Goal: Task Accomplishment & Management: Complete application form

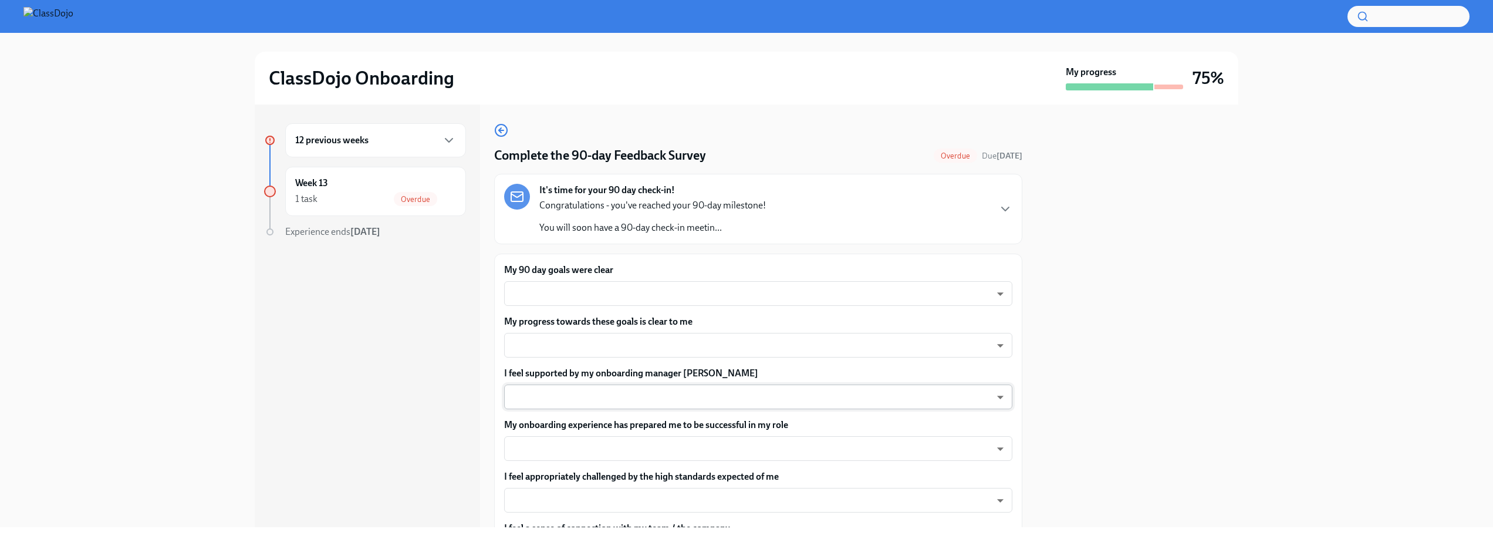
click at [694, 396] on body "ClassDojo Onboarding My progress 75% 12 previous weeks Week 13 1 task Overdue E…" at bounding box center [746, 269] width 1493 height 539
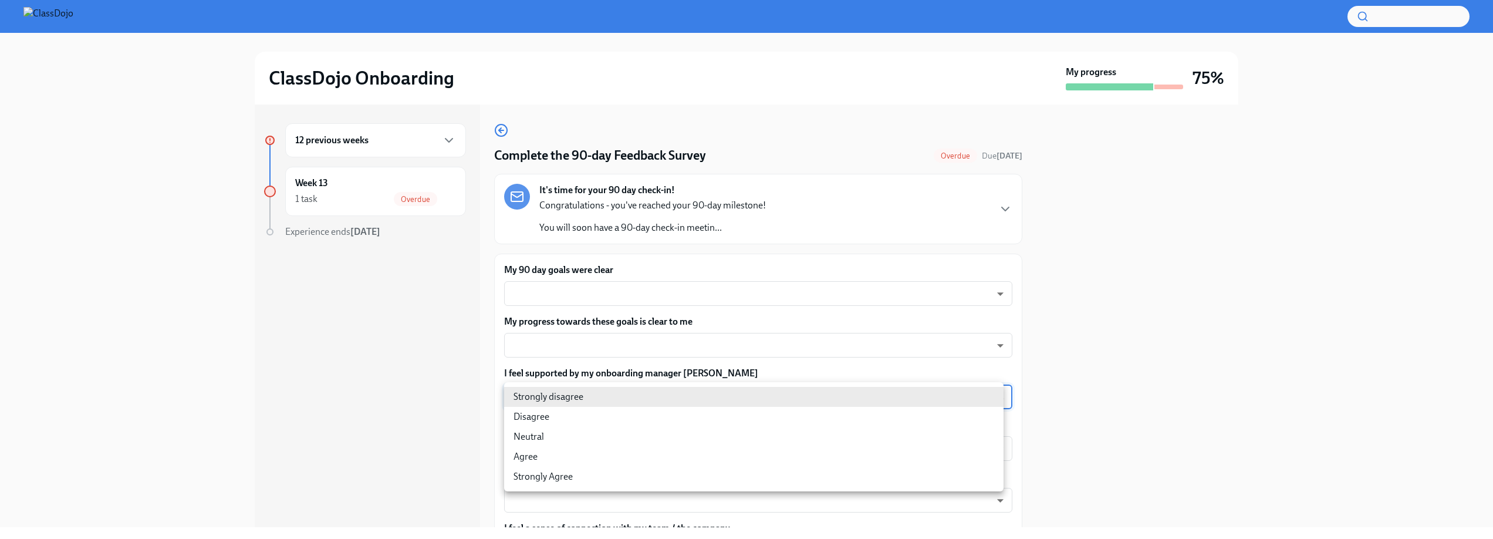
click at [555, 479] on li "Strongly Agree" at bounding box center [753, 476] width 499 height 20
type input "eNPISeX8v"
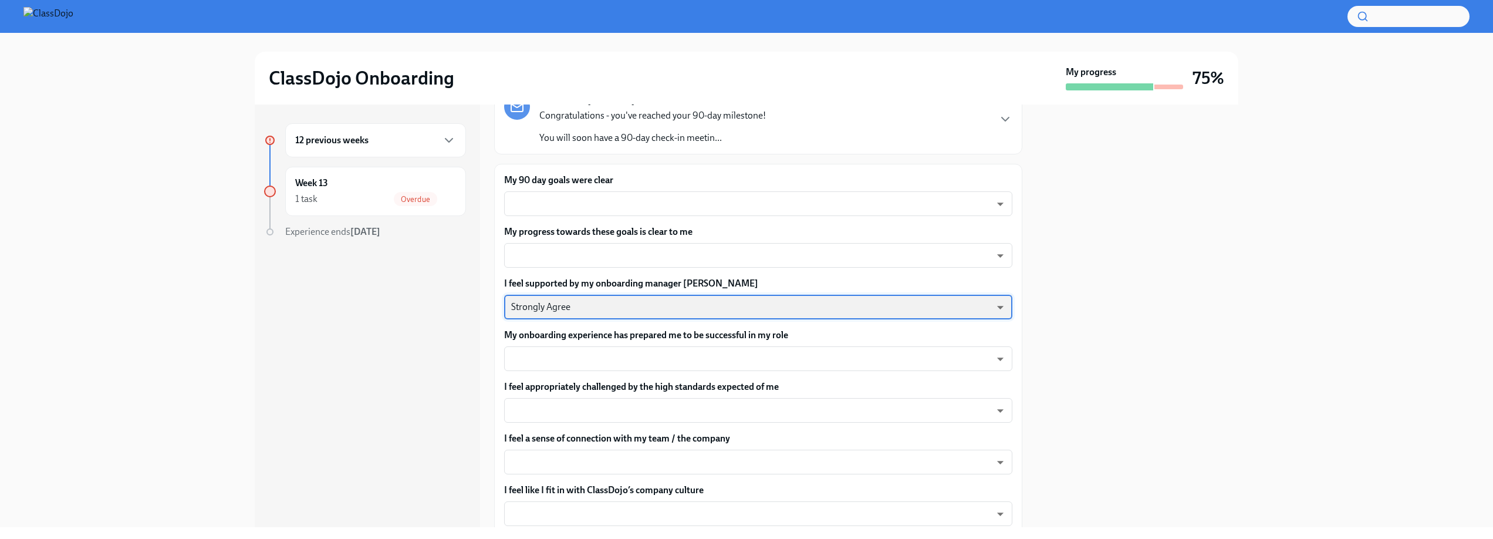
scroll to position [96, 0]
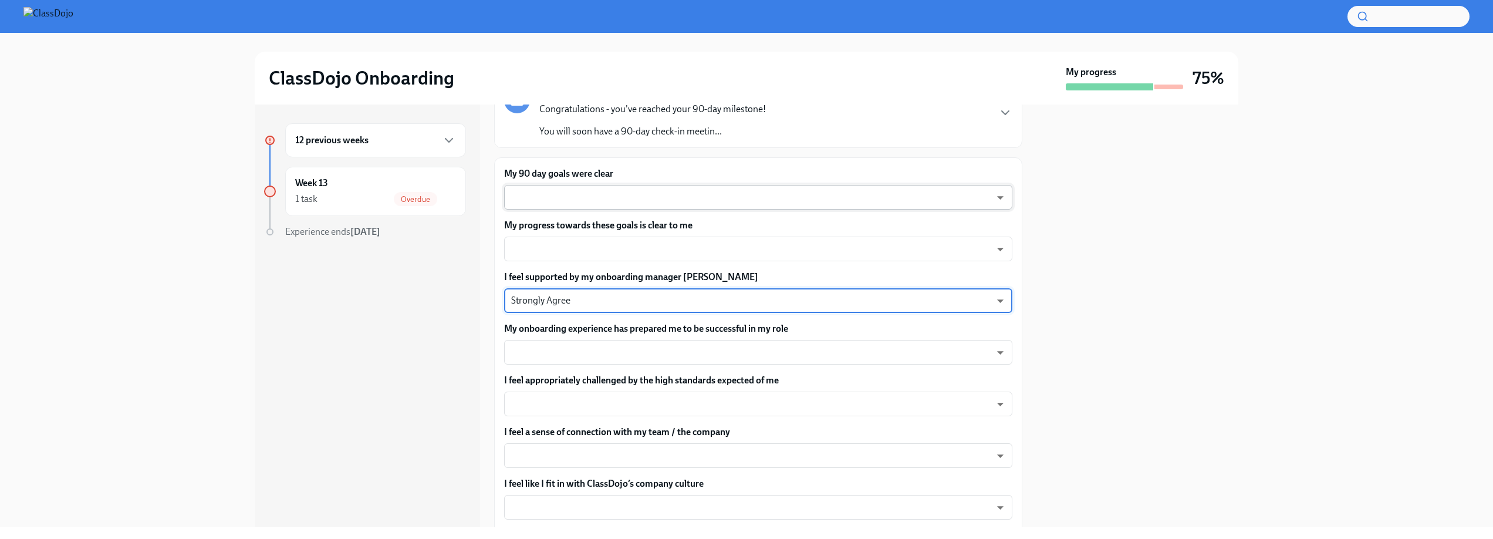
click at [793, 203] on body "ClassDojo Onboarding My progress 75% 12 previous weeks Week 13 1 task Overdue E…" at bounding box center [746, 269] width 1493 height 539
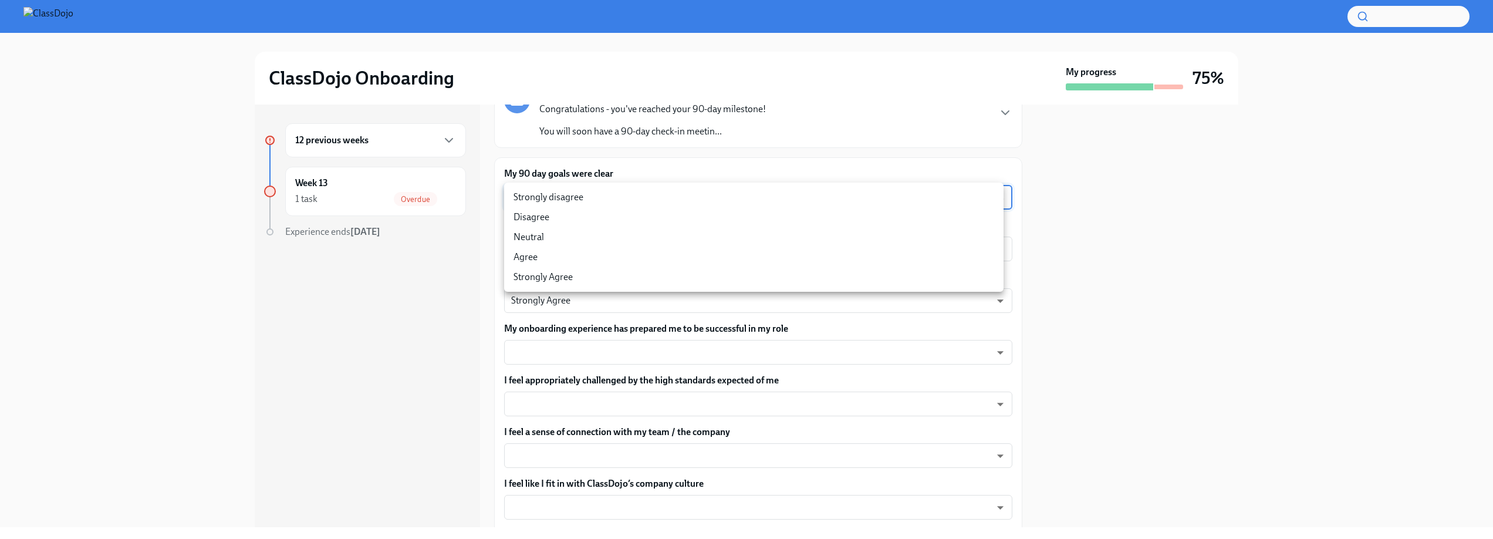
click at [733, 258] on li "Agree" at bounding box center [753, 257] width 499 height 20
type input "pHQLpks29"
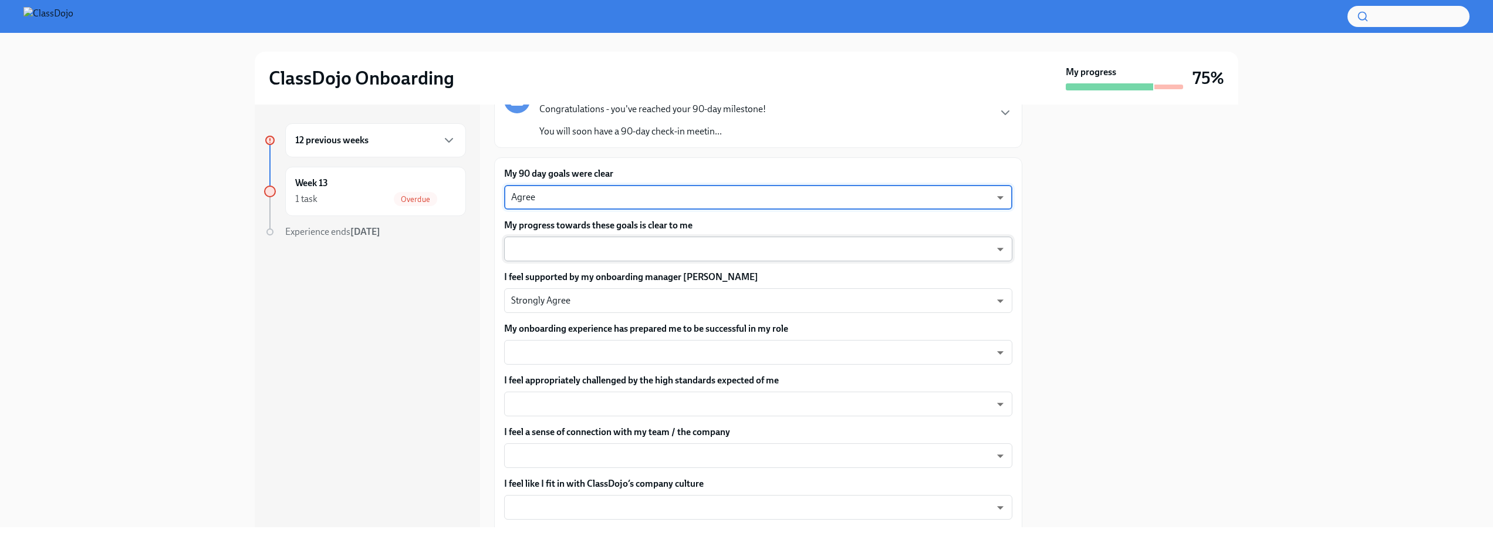
click at [709, 250] on body "ClassDojo Onboarding My progress 75% 12 previous weeks Week 13 1 task Overdue E…" at bounding box center [746, 269] width 1493 height 539
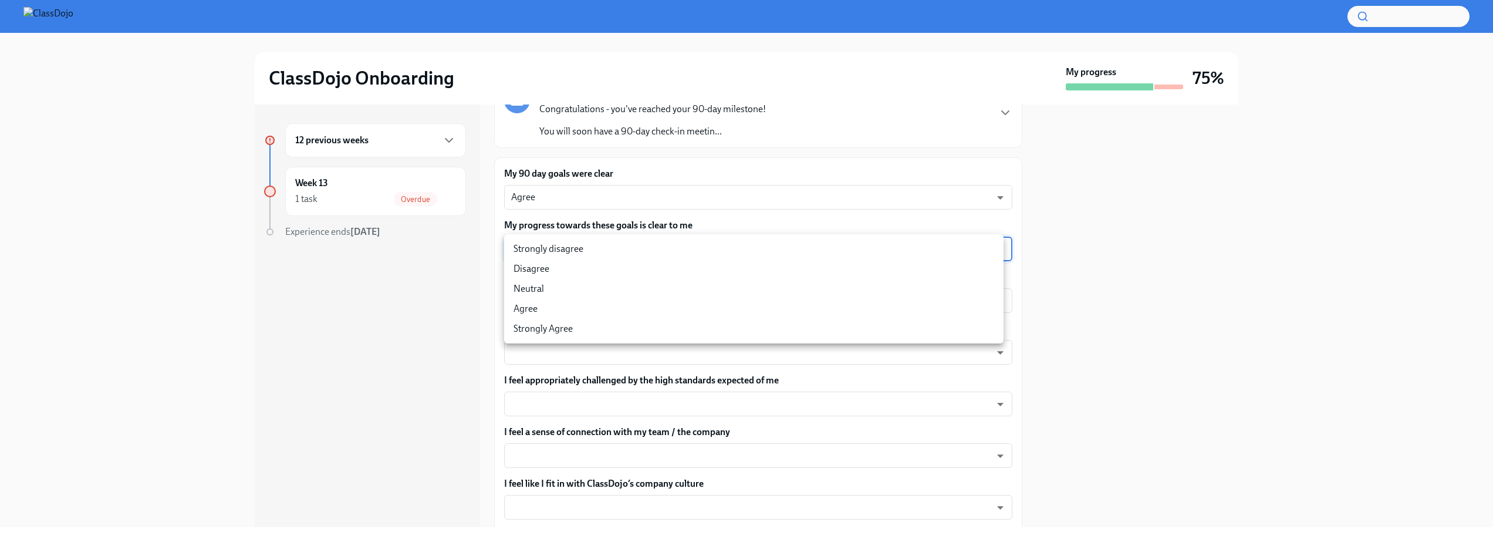
click at [652, 311] on li "Agree" at bounding box center [753, 309] width 499 height 20
type input "pHQLpks29"
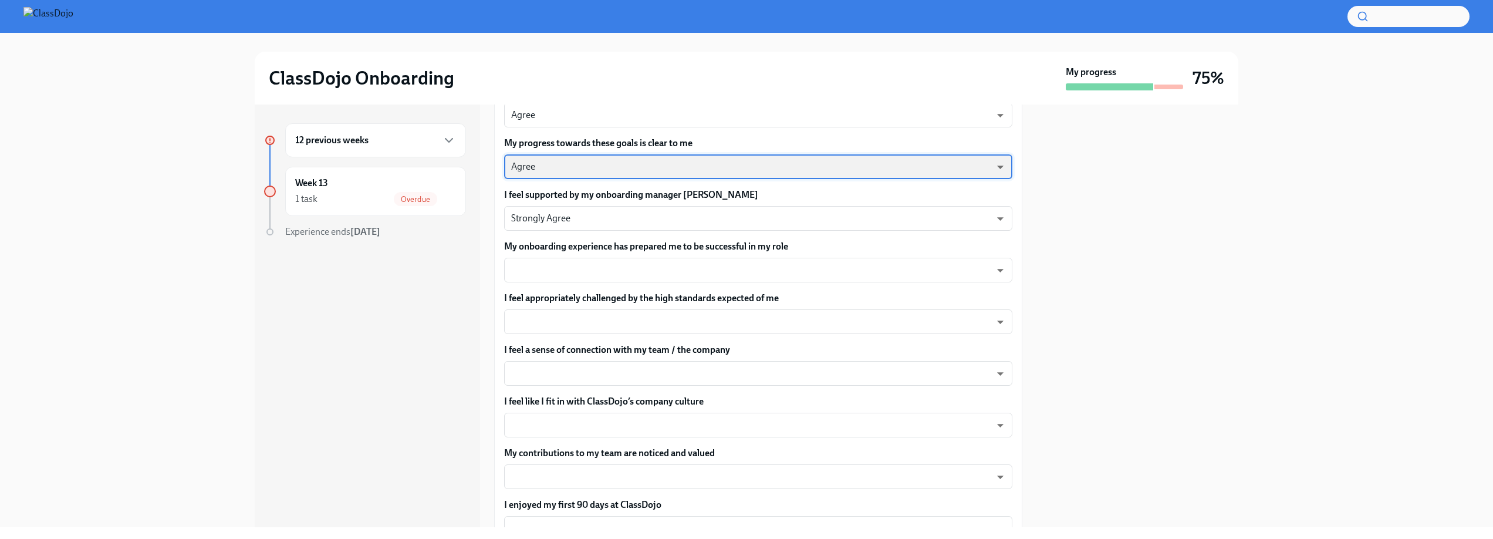
scroll to position [191, 0]
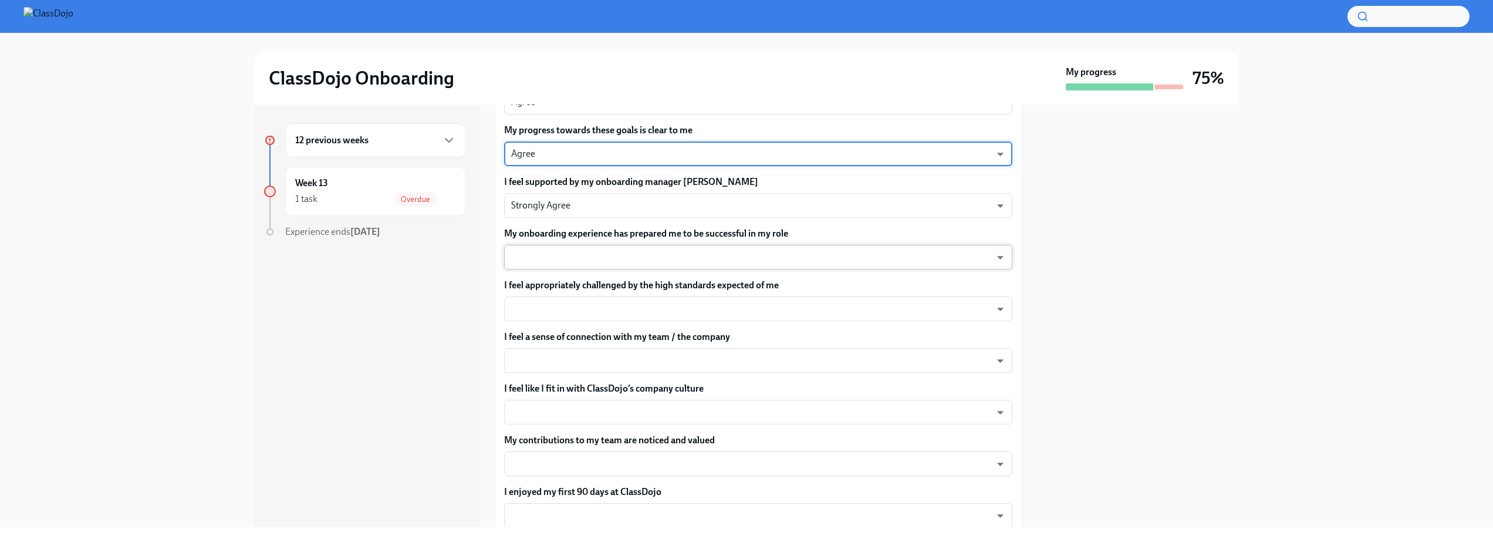
click at [746, 258] on body "ClassDojo Onboarding My progress 75% 12 previous weeks Week 13 1 task Overdue E…" at bounding box center [746, 269] width 1493 height 539
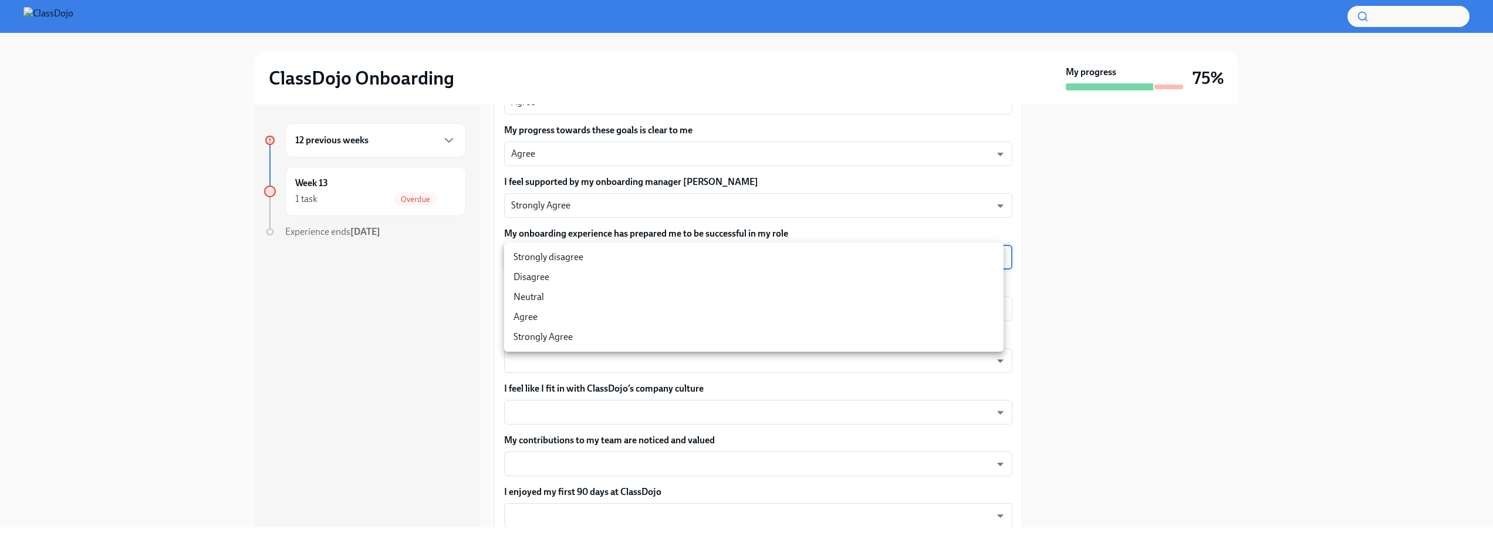
click at [624, 345] on li "Strongly Agree" at bounding box center [753, 337] width 499 height 20
type input "eNPISeX8v"
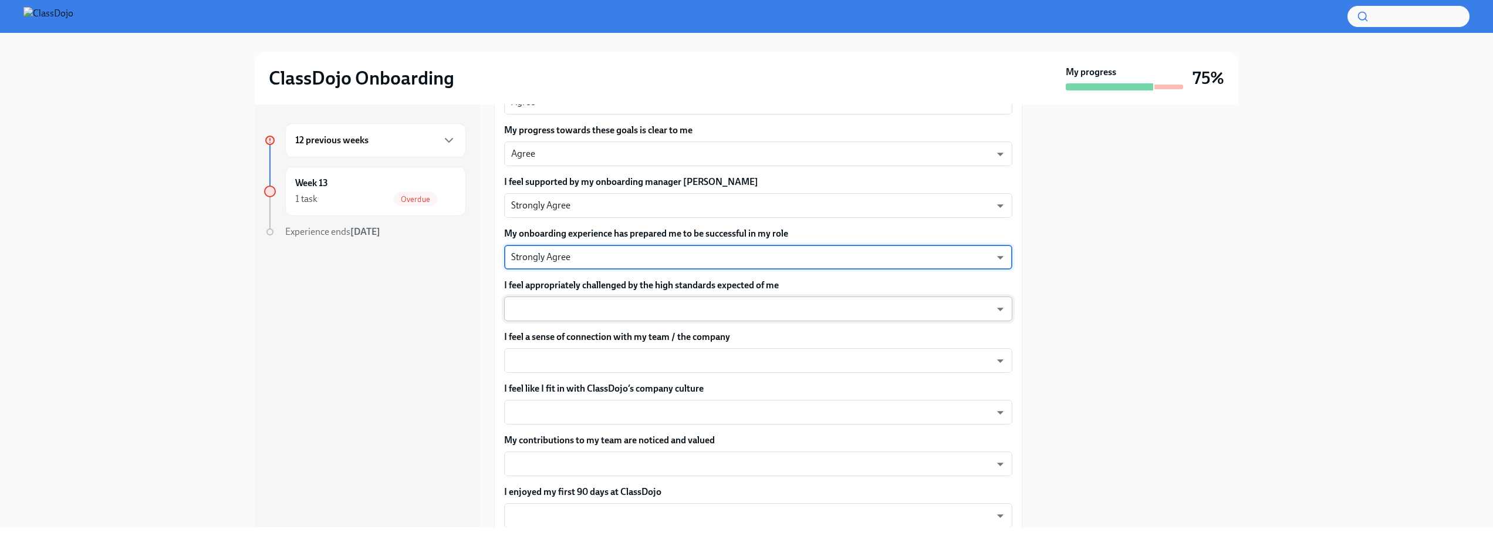
click at [664, 313] on body "ClassDojo Onboarding My progress 75% 12 previous weeks Week 13 1 task Overdue E…" at bounding box center [746, 269] width 1493 height 539
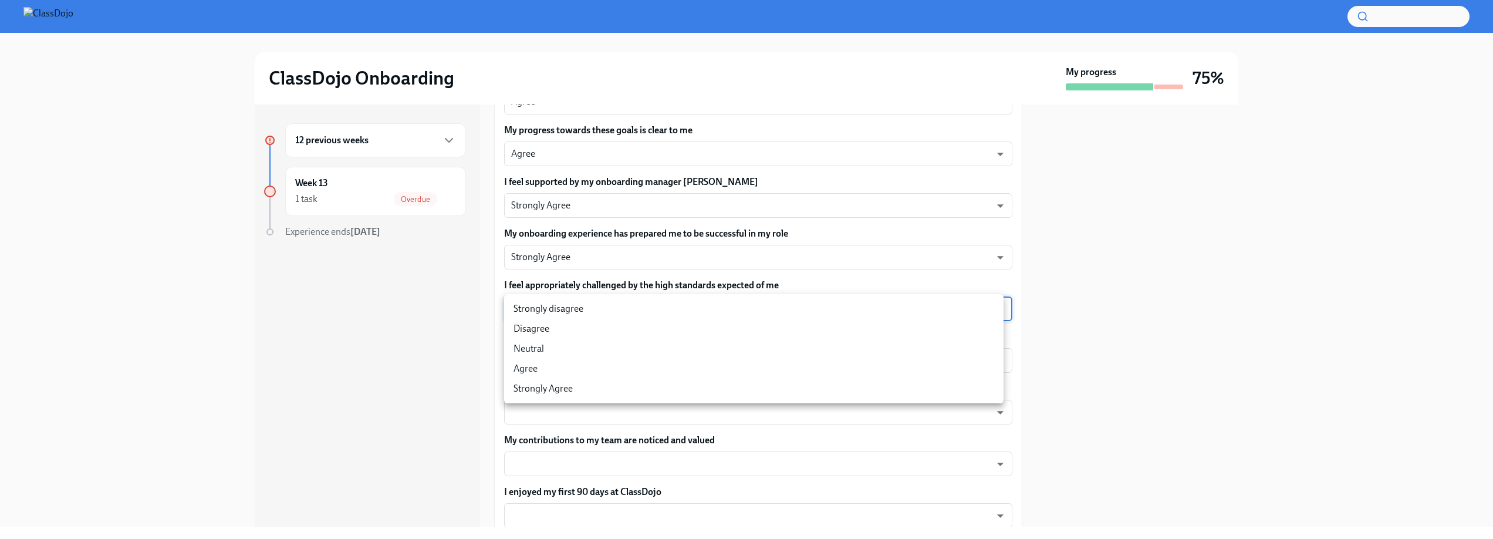
click at [586, 394] on li "Strongly Agree" at bounding box center [753, 388] width 499 height 20
type input "eNPISeX8v"
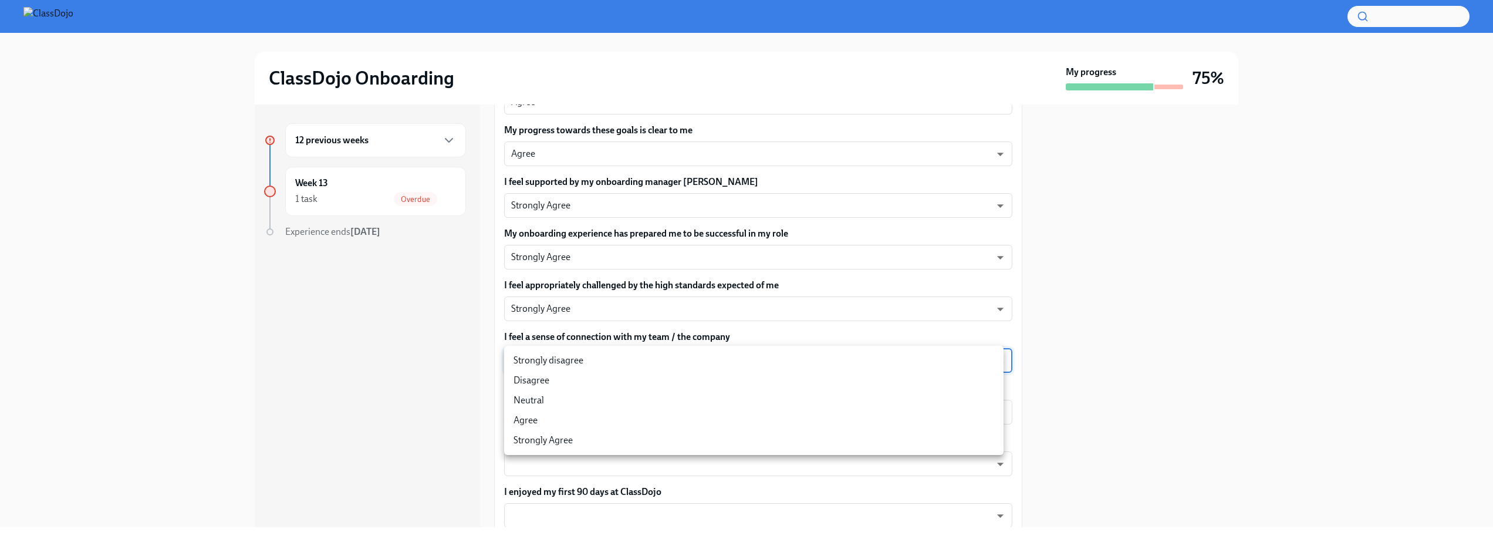
click at [632, 361] on body "ClassDojo Onboarding My progress 75% 12 previous weeks Week 13 1 task Overdue E…" at bounding box center [746, 269] width 1493 height 539
click at [558, 439] on li "Strongly Agree" at bounding box center [753, 440] width 499 height 20
type input "eNPISeX8v"
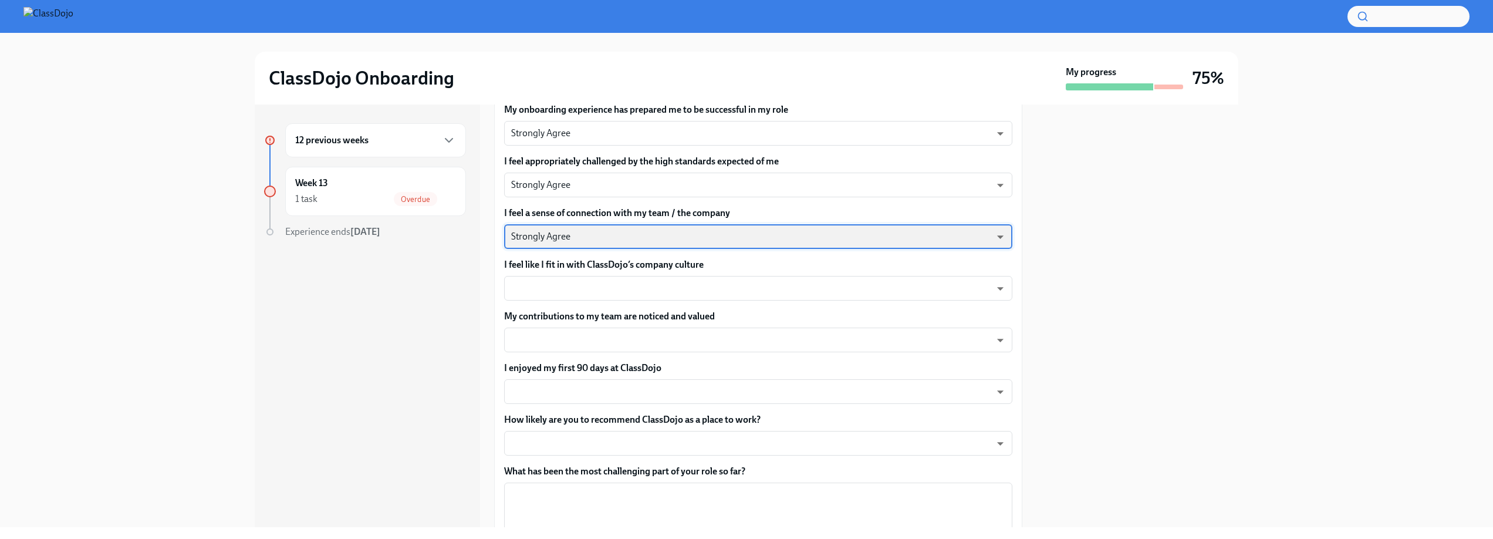
scroll to position [317, 0]
click at [639, 288] on body "ClassDojo Onboarding My progress 75% 12 previous weeks Week 13 1 task Overdue E…" at bounding box center [746, 269] width 1493 height 539
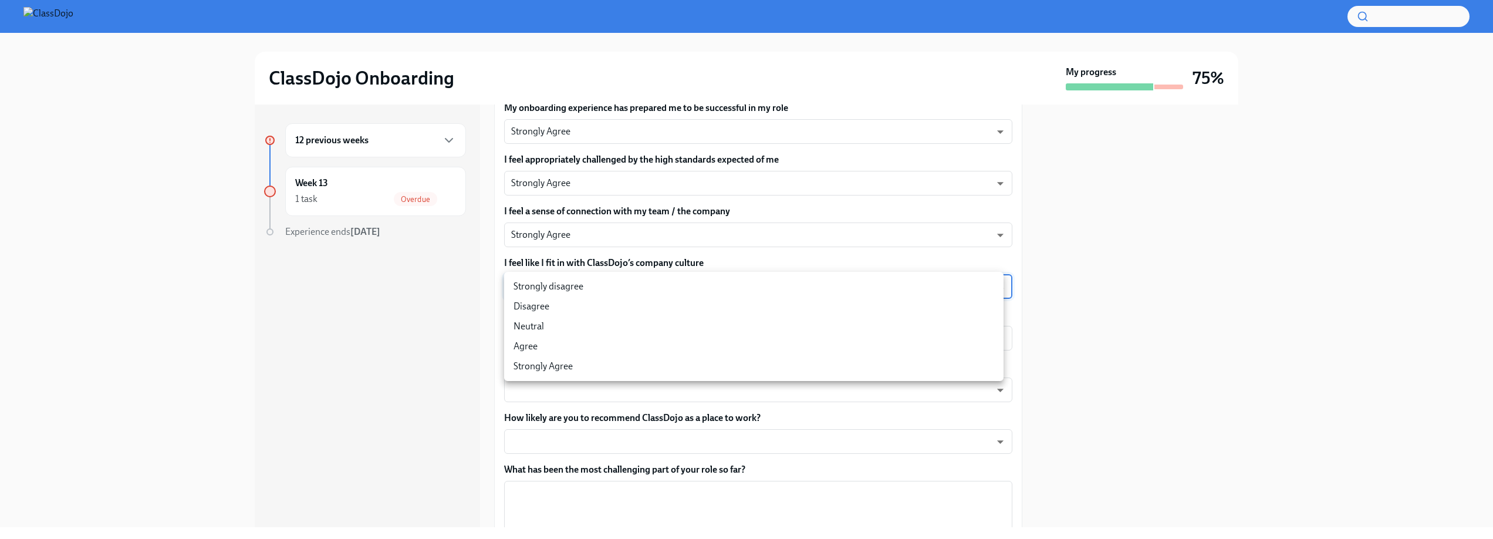
click at [569, 367] on li "Strongly Agree" at bounding box center [753, 366] width 499 height 20
type input "eNPISeX8v"
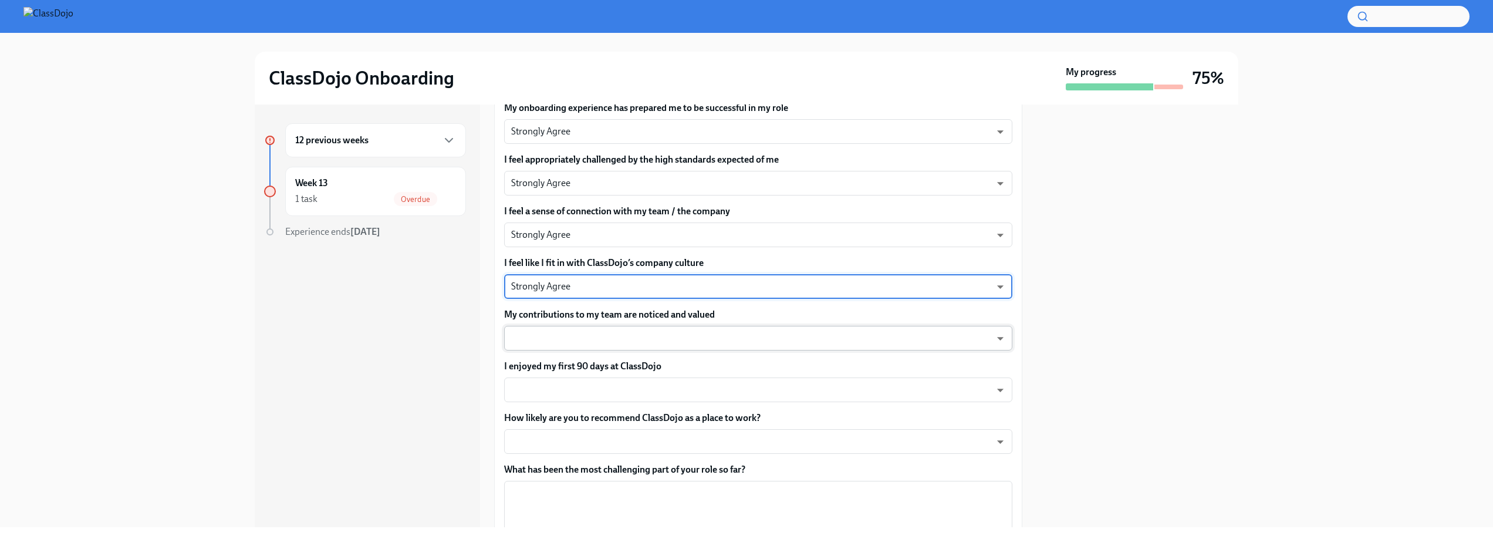
click at [616, 339] on body "ClassDojo Onboarding My progress 75% 12 previous weeks Week 13 1 task Overdue E…" at bounding box center [746, 269] width 1493 height 539
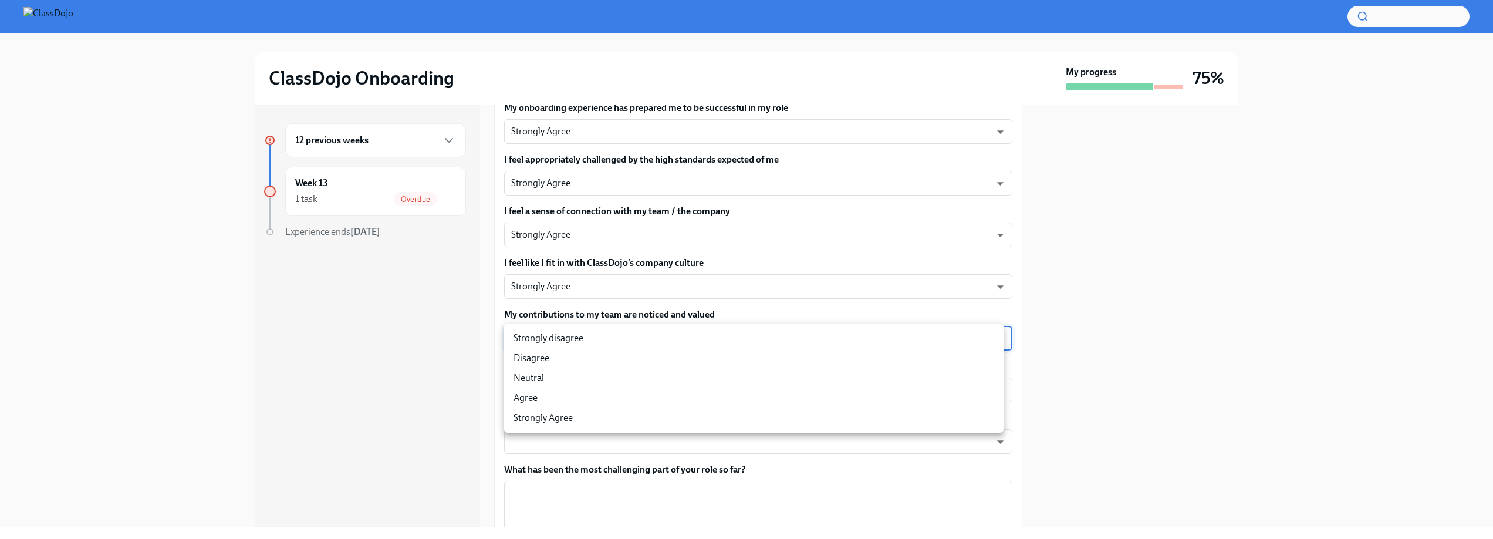
click at [567, 417] on li "Strongly Agree" at bounding box center [753, 418] width 499 height 20
type input "eNPISeX8v"
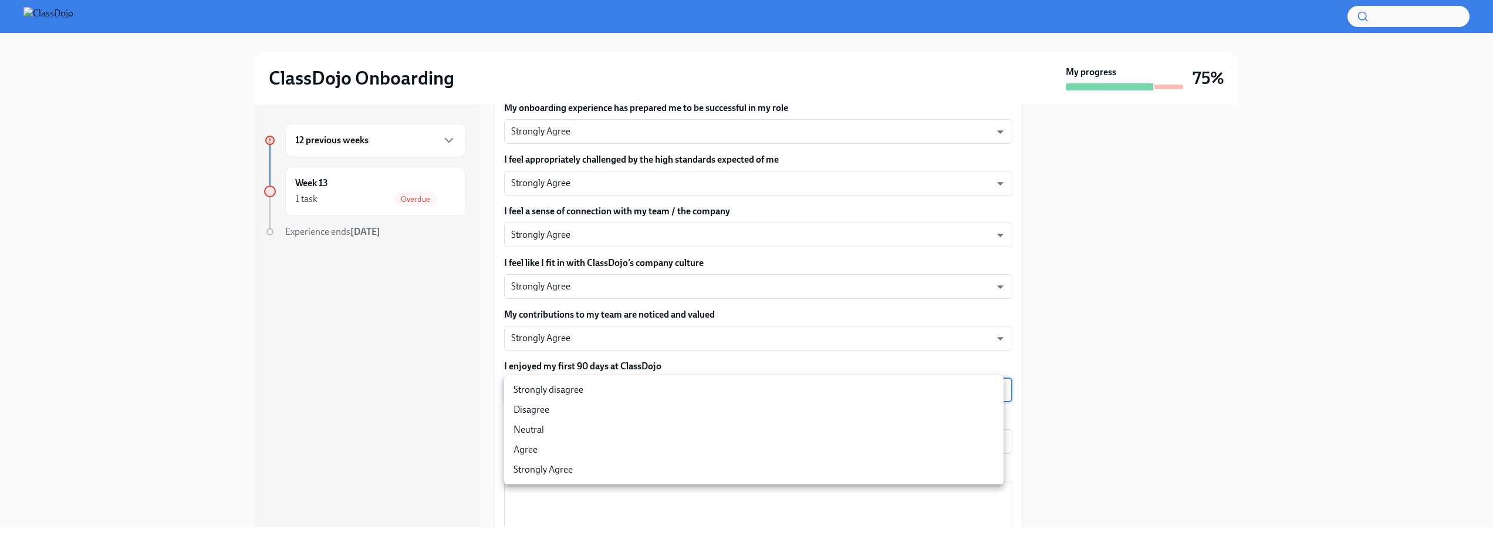
click at [601, 391] on body "ClassDojo Onboarding My progress 75% 12 previous weeks Week 13 1 task Overdue E…" at bounding box center [746, 269] width 1493 height 539
click at [535, 468] on li "Strongly Agree" at bounding box center [753, 469] width 499 height 20
type input "eNPISeX8v"
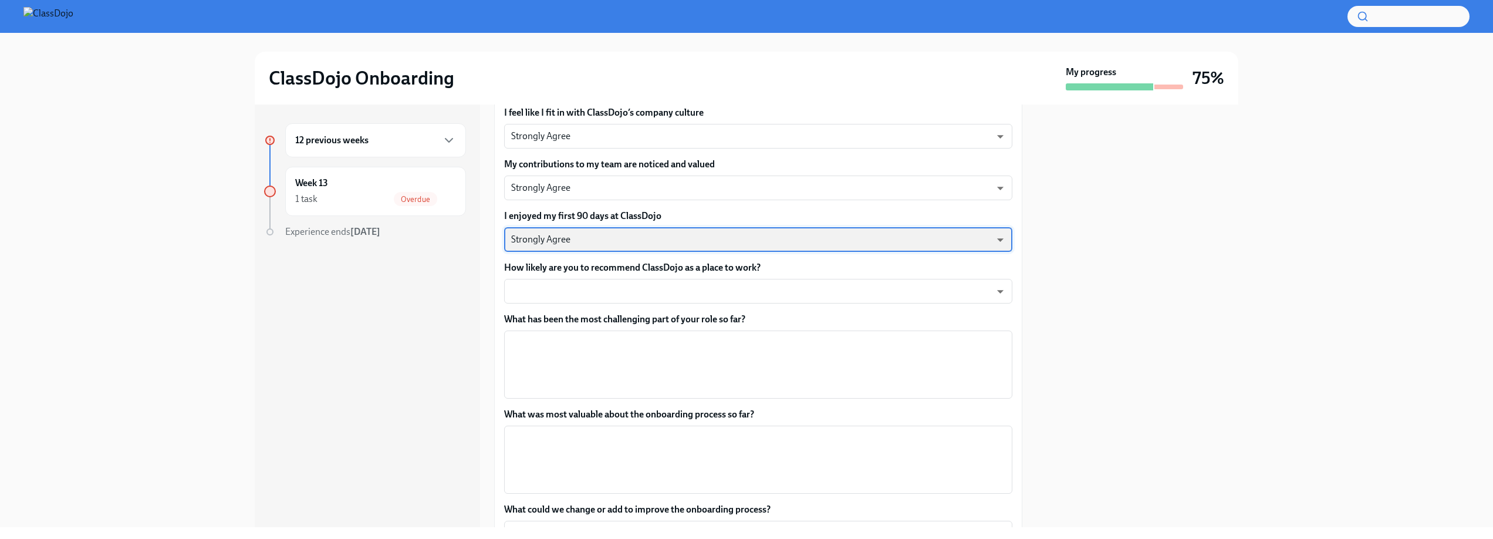
scroll to position [488, 0]
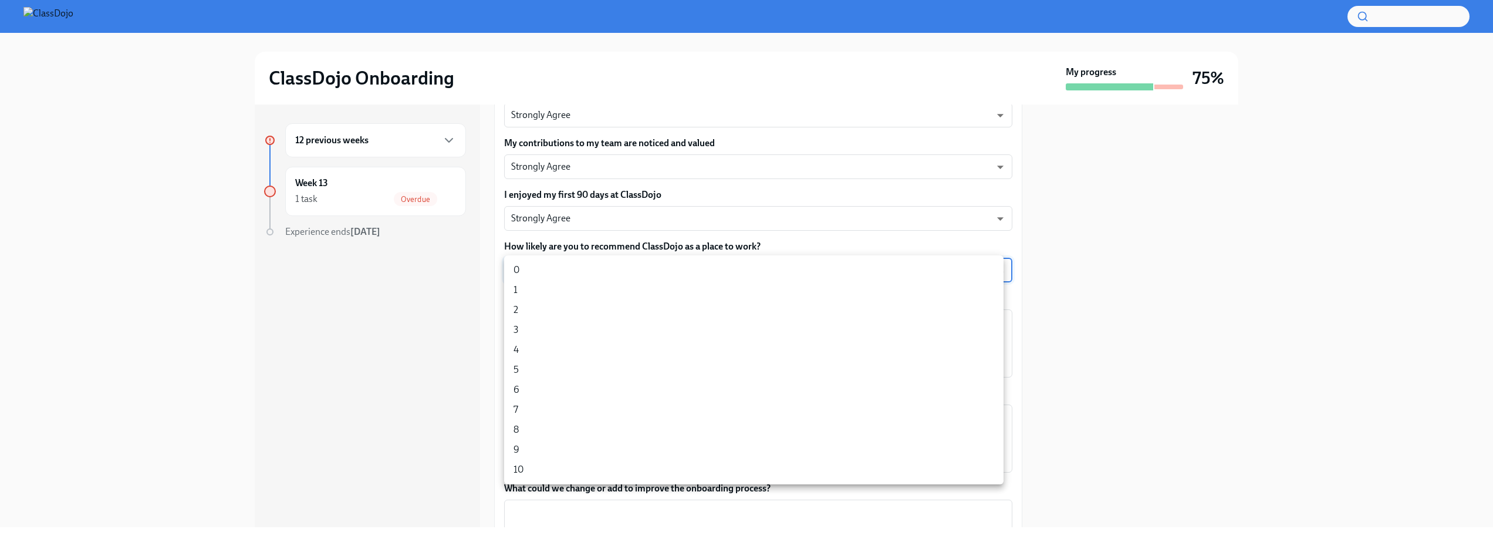
click at [608, 258] on body "ClassDojo Onboarding My progress 75% 12 previous weeks Week 13 1 task Overdue E…" at bounding box center [746, 269] width 1493 height 539
click at [525, 464] on li "10" at bounding box center [753, 469] width 499 height 20
type input "au_HLrLt9"
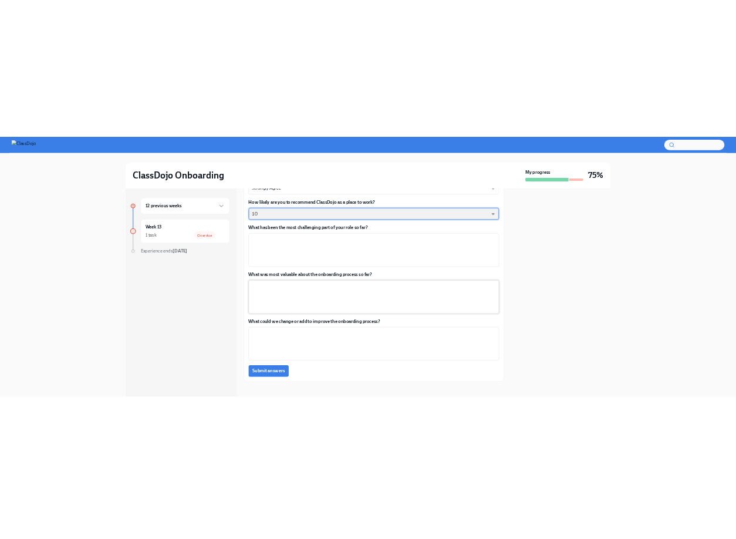
scroll to position [600, 0]
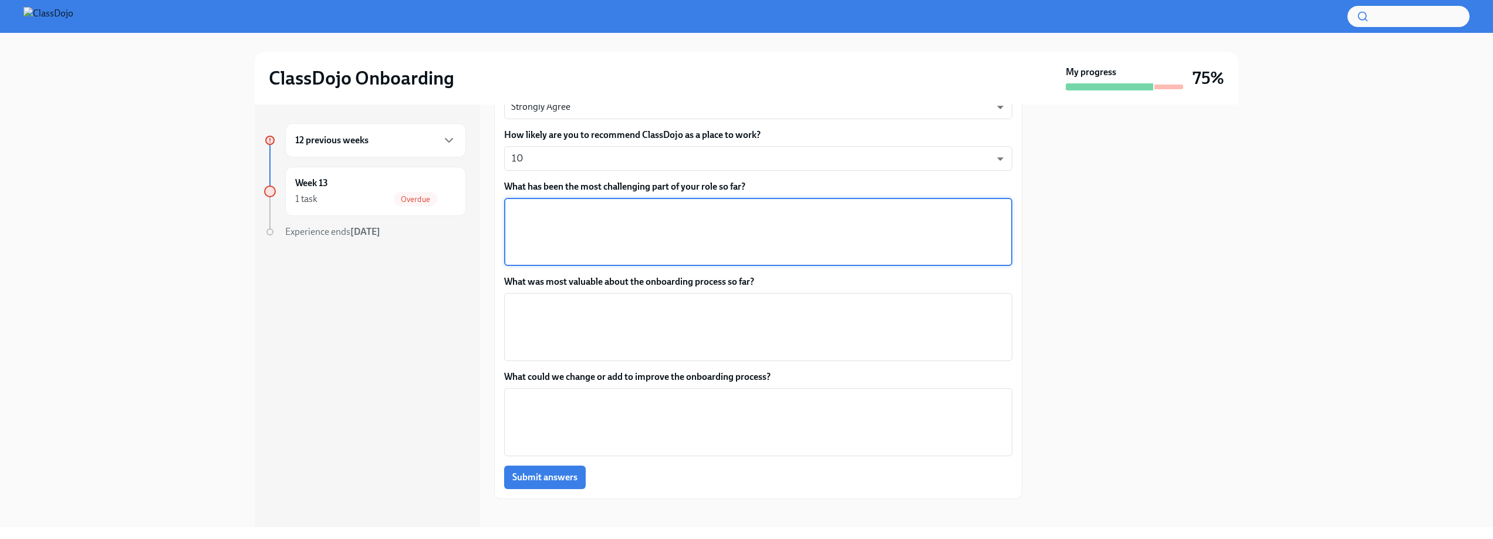
click at [571, 218] on textarea "What has been the most challenging part of your role so far?" at bounding box center [758, 232] width 494 height 56
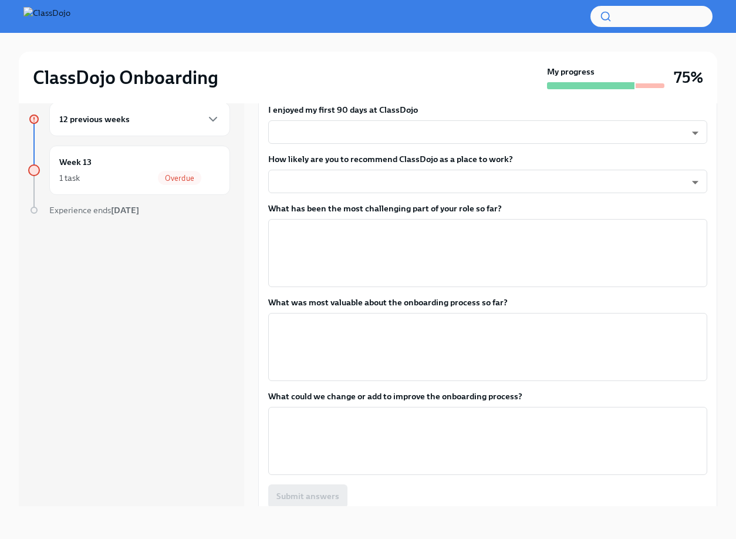
scroll to position [526, 0]
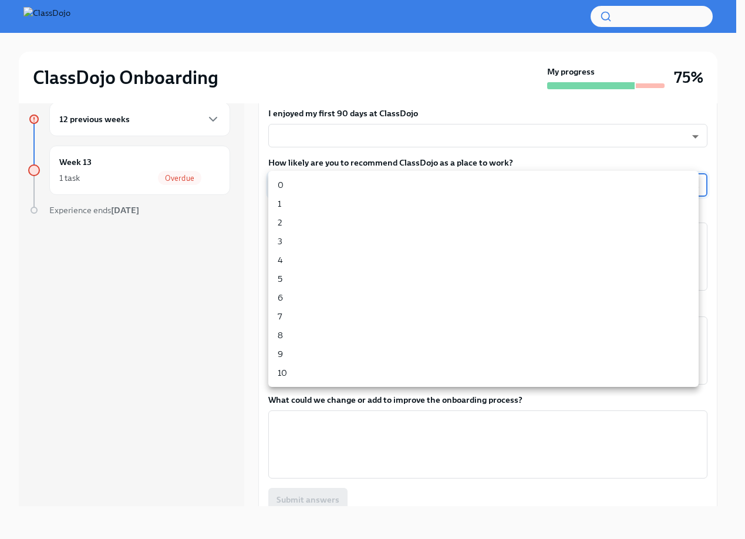
click at [395, 180] on body "ClassDojo Onboarding My progress 75% 12 previous weeks Week 13 1 task Overdue E…" at bounding box center [372, 259] width 745 height 559
click at [286, 377] on li "10" at bounding box center [483, 372] width 430 height 19
type input "au_HLrLt9"
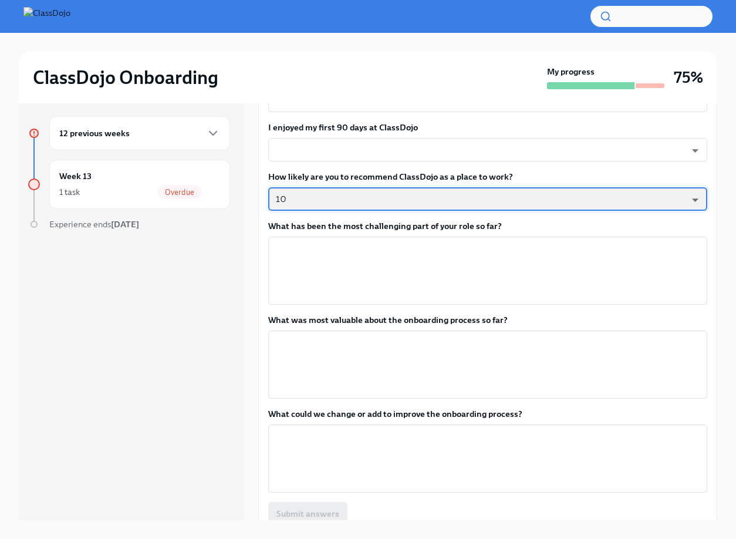
scroll to position [0, 0]
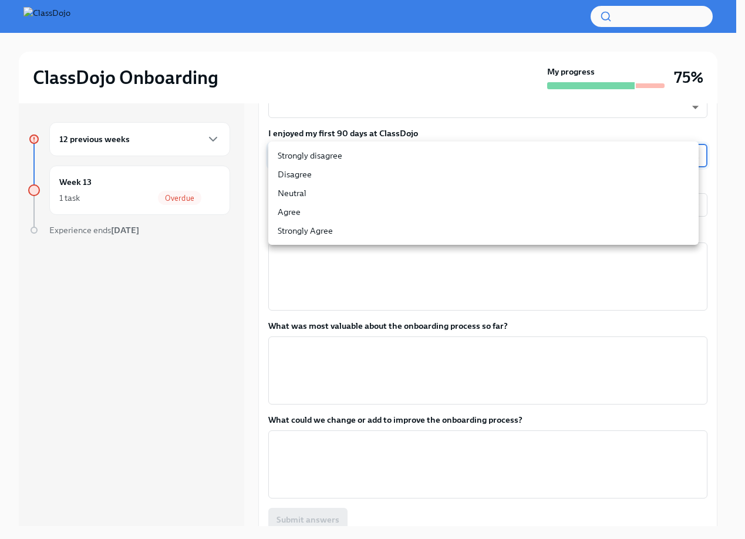
click at [383, 150] on body "ClassDojo Onboarding My progress 75% 12 previous weeks Week 13 1 task Overdue E…" at bounding box center [372, 279] width 745 height 559
click at [318, 231] on li "Strongly Agree" at bounding box center [483, 230] width 430 height 19
type input "eNPISeX8v"
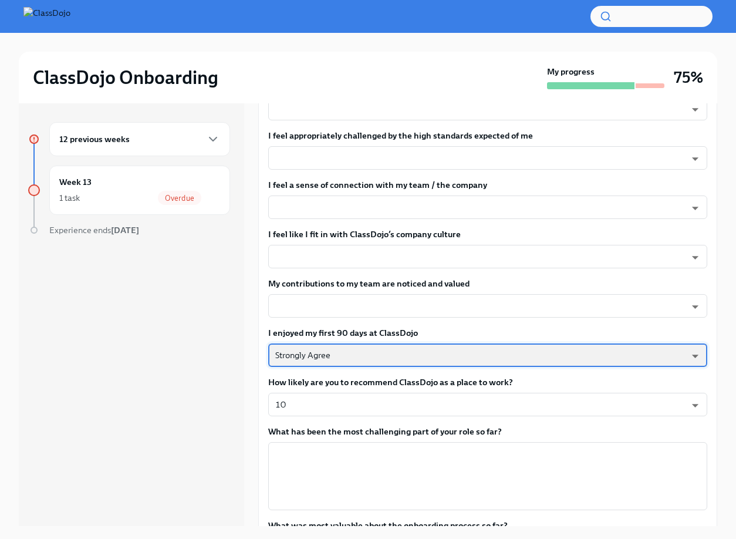
scroll to position [312, 0]
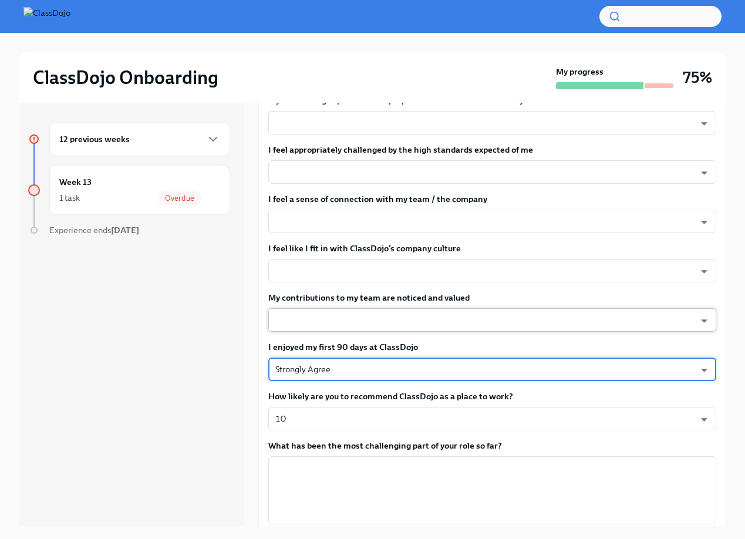
click at [313, 316] on body "ClassDojo Onboarding My progress 75% 12 previous weeks Week 13 1 task Overdue E…" at bounding box center [372, 279] width 745 height 559
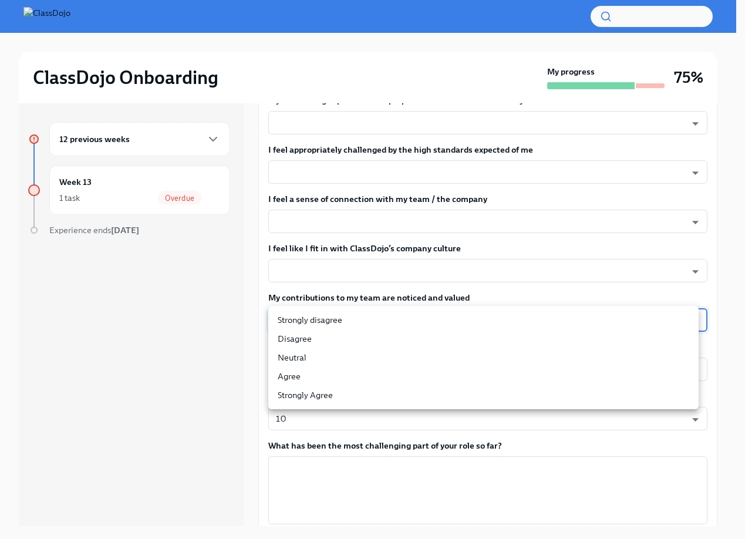
click at [309, 398] on li "Strongly Agree" at bounding box center [483, 394] width 430 height 19
type input "eNPISeX8v"
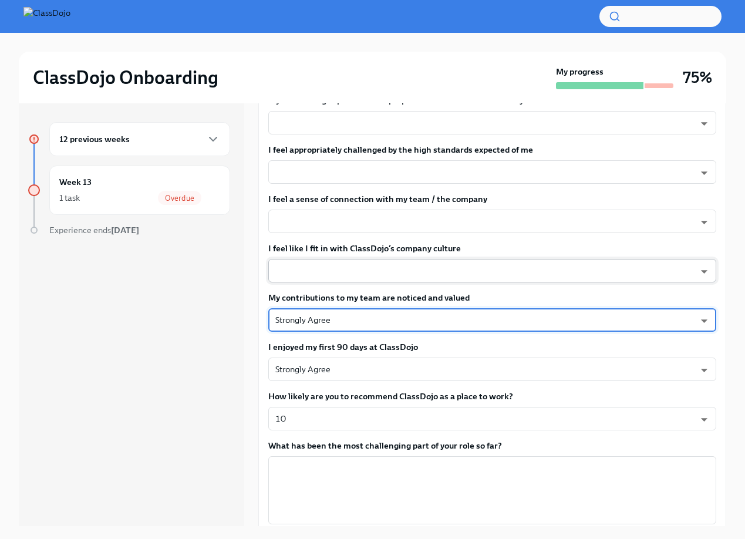
click at [360, 271] on body "ClassDojo Onboarding My progress 75% 12 previous weeks Week 13 1 task Overdue E…" at bounding box center [372, 279] width 745 height 559
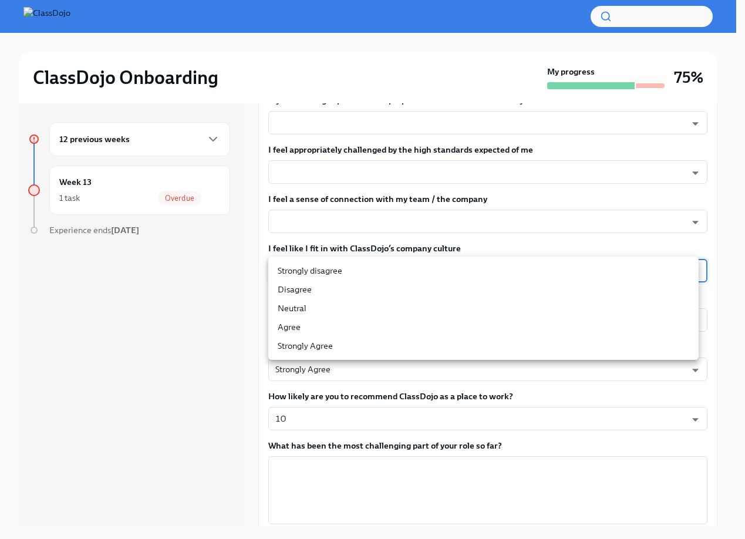
click at [309, 347] on li "Strongly Agree" at bounding box center [483, 345] width 430 height 19
type input "eNPISeX8v"
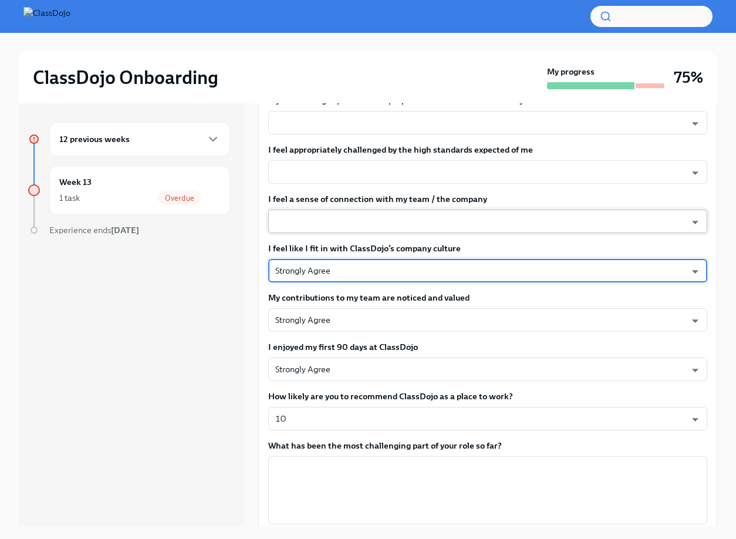
click at [350, 219] on body "ClassDojo Onboarding My progress 75% 12 previous weeks Week 13 1 task Overdue E…" at bounding box center [368, 279] width 736 height 559
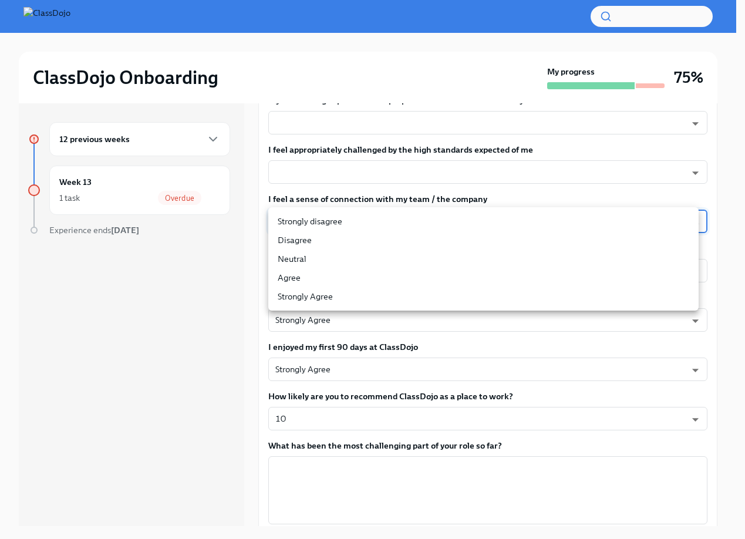
drag, startPoint x: 310, startPoint y: 302, endPoint x: 330, endPoint y: 258, distance: 48.6
click at [310, 302] on li "Strongly Agree" at bounding box center [483, 296] width 430 height 19
type input "eNPISeX8v"
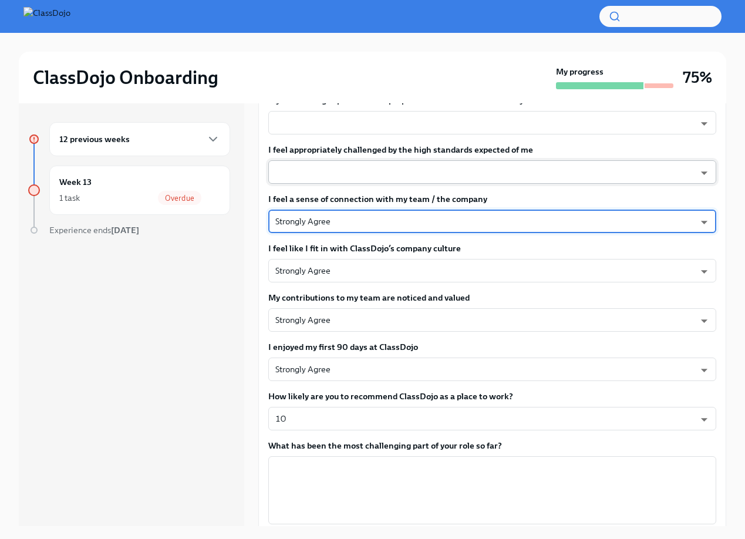
click at [360, 171] on body "ClassDojo Onboarding My progress 75% 12 previous weeks Week 13 1 task Overdue E…" at bounding box center [372, 279] width 745 height 559
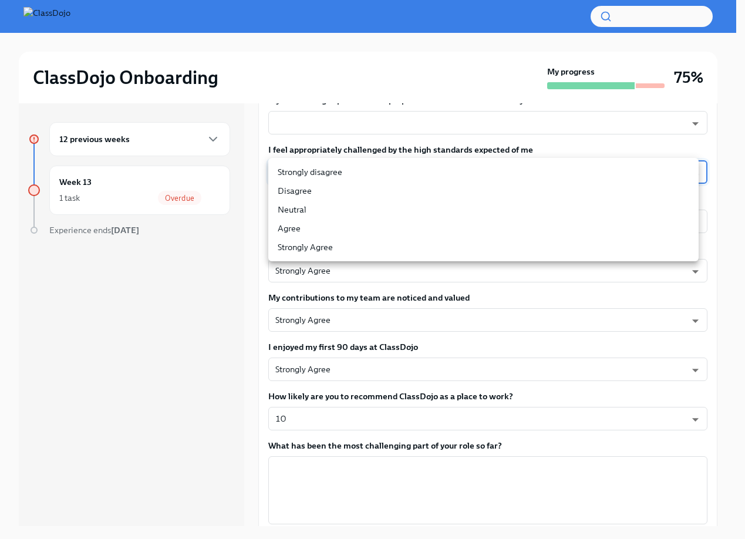
click at [314, 245] on li "Strongly Agree" at bounding box center [483, 247] width 430 height 19
type input "eNPISeX8v"
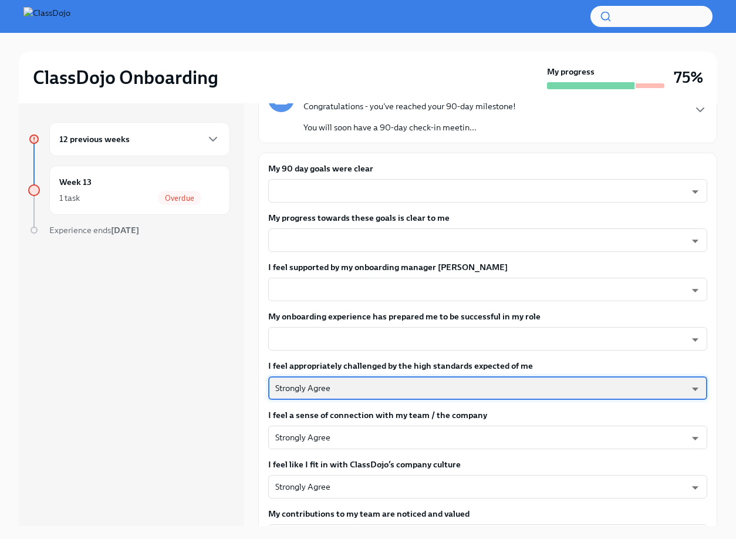
scroll to position [94, 0]
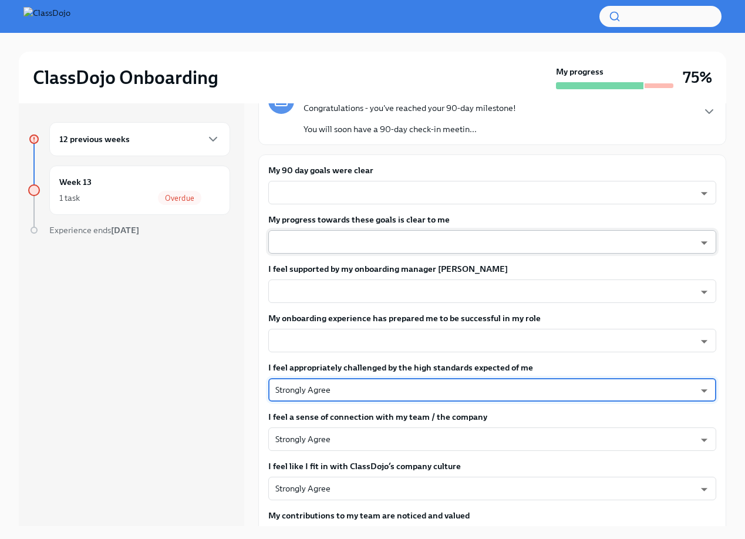
click at [348, 239] on body "ClassDojo Onboarding My progress 75% 12 previous weeks Week 13 1 task Overdue E…" at bounding box center [372, 279] width 745 height 559
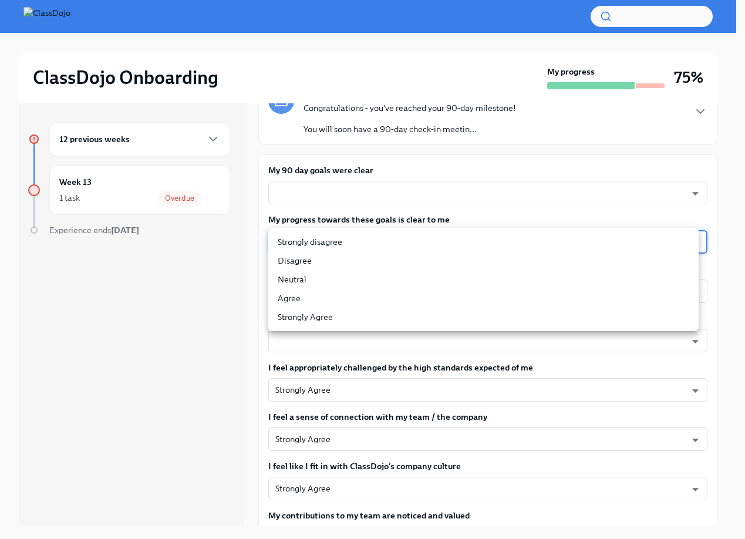
click at [298, 296] on li "Agree" at bounding box center [483, 298] width 430 height 19
type input "pHQLpks29"
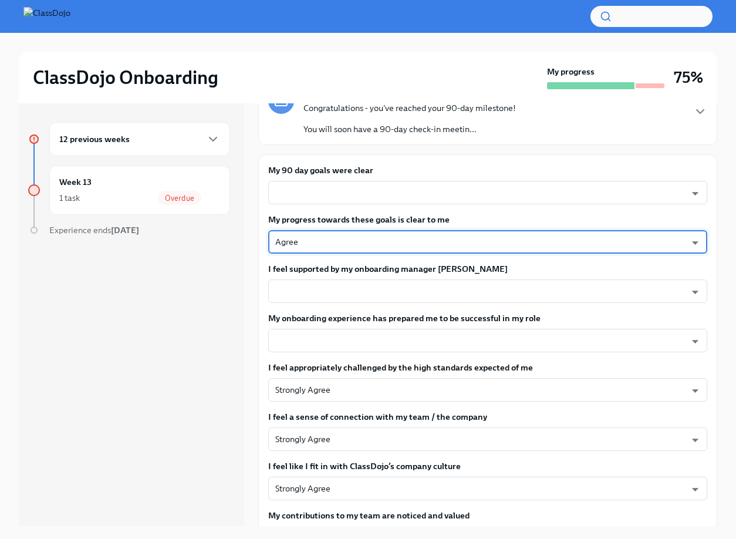
click at [342, 174] on label "My 90 day goals were clear" at bounding box center [487, 170] width 439 height 12
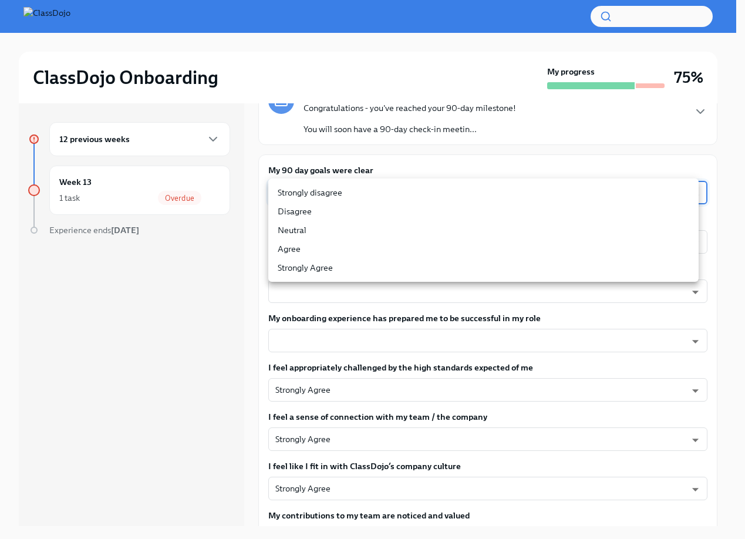
click at [331, 191] on body "ClassDojo Onboarding My progress 75% 12 previous weeks Week 13 1 task Overdue E…" at bounding box center [372, 279] width 745 height 559
click at [296, 246] on li "Agree" at bounding box center [483, 248] width 430 height 19
type input "pHQLpks29"
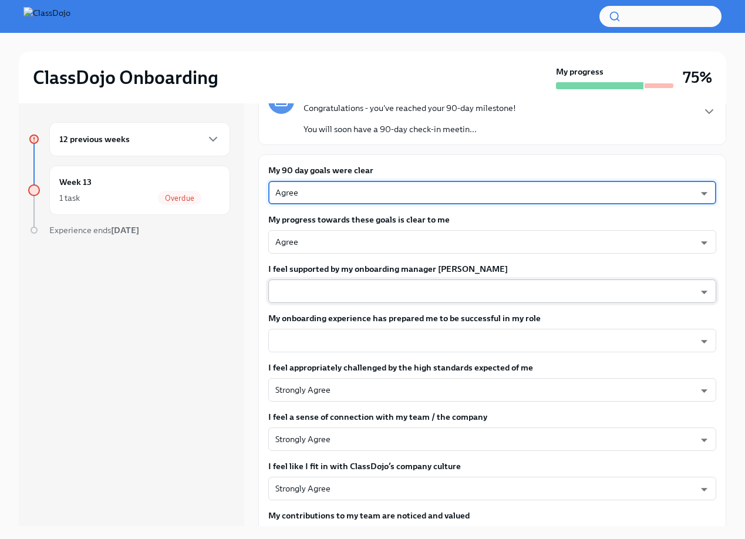
click at [325, 289] on body "ClassDojo Onboarding My progress 75% 12 previous weeks Week 13 1 task Overdue E…" at bounding box center [372, 279] width 745 height 559
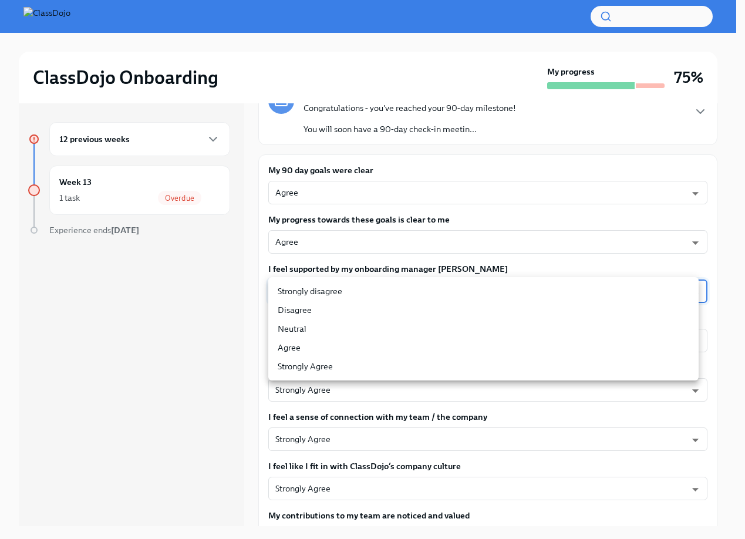
click at [328, 366] on li "Strongly Agree" at bounding box center [483, 366] width 430 height 19
type input "eNPISeX8v"
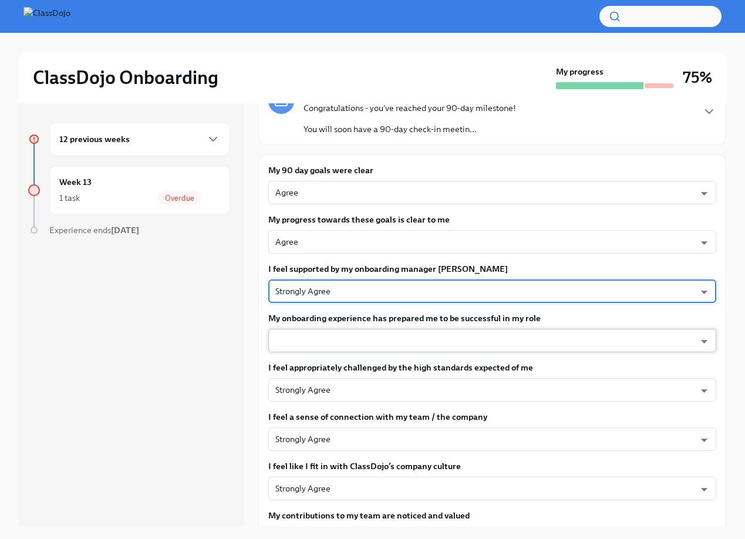
click at [365, 343] on body "ClassDojo Onboarding My progress 75% 12 previous weeks Week 13 1 task Overdue E…" at bounding box center [372, 279] width 745 height 559
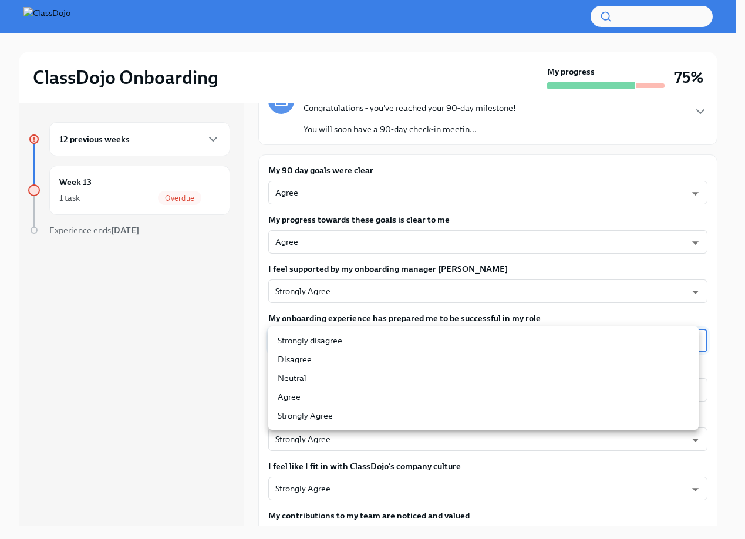
click at [333, 415] on li "Strongly Agree" at bounding box center [483, 415] width 430 height 19
type input "eNPISeX8v"
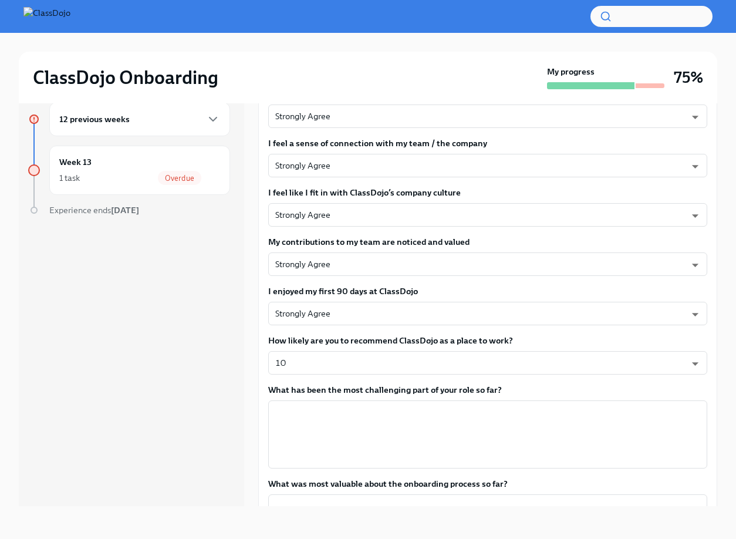
scroll to position [535, 0]
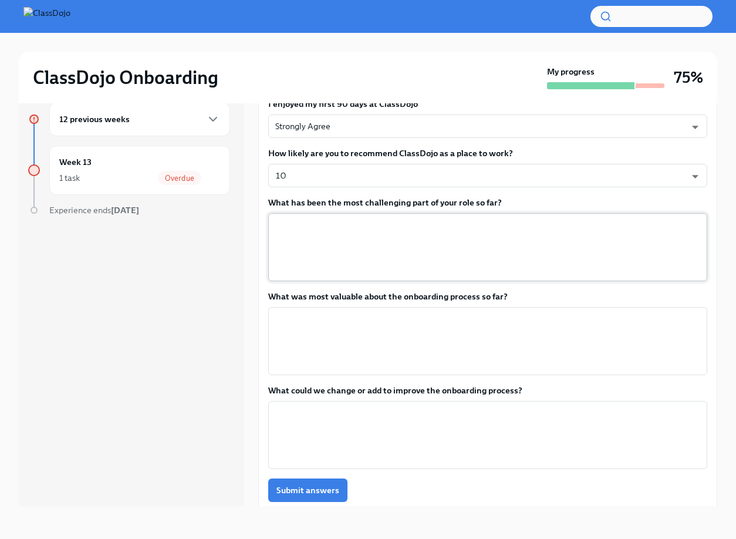
click at [334, 241] on textarea "What has been the most challenging part of your role so far?" at bounding box center [487, 247] width 425 height 56
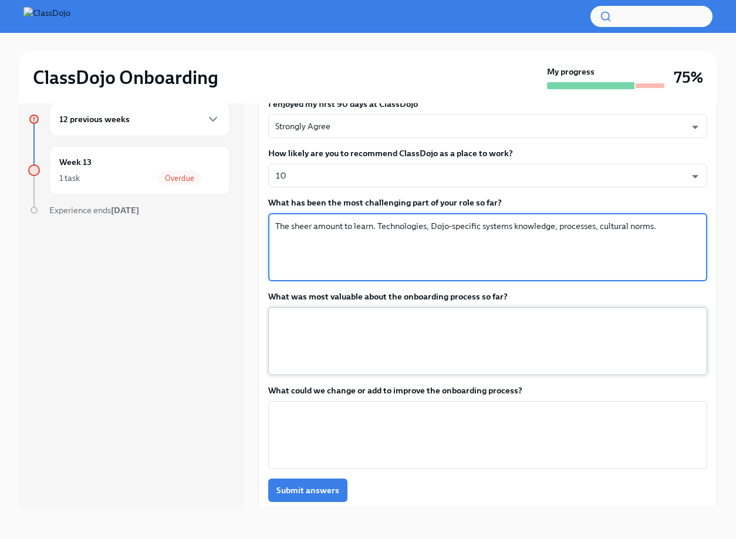
type textarea "The sheer amount to learn. Technologies, Dojo-specific systems knowledge, proce…"
click at [493, 352] on textarea "What was most valuable about the onboarding process so far?" at bounding box center [487, 341] width 425 height 56
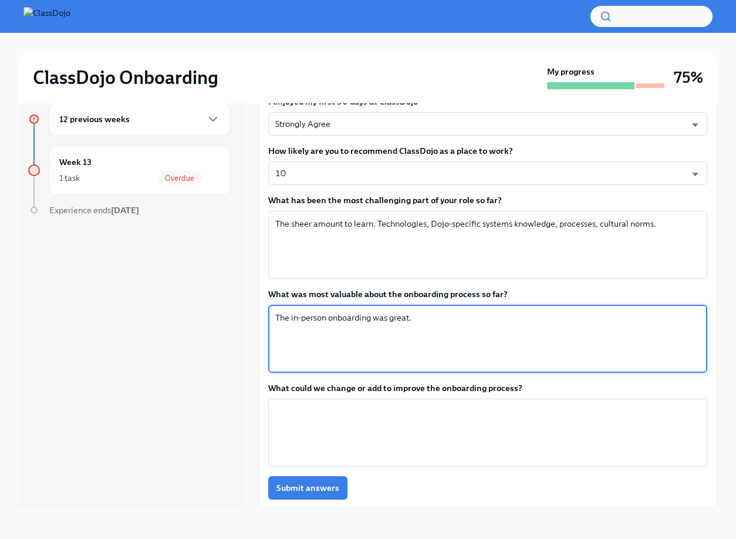
scroll to position [541, 0]
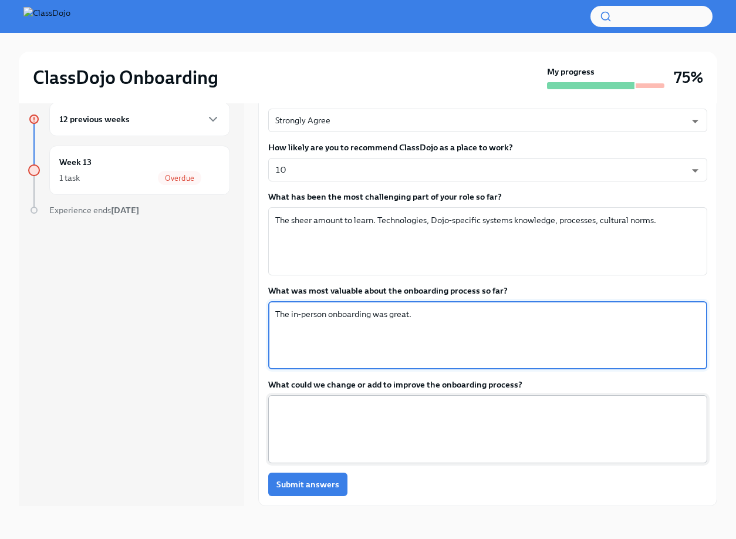
type textarea "The in-person onboarding was great."
click at [366, 432] on textarea "What could we change or add to improve the onboarding process?" at bounding box center [487, 429] width 425 height 56
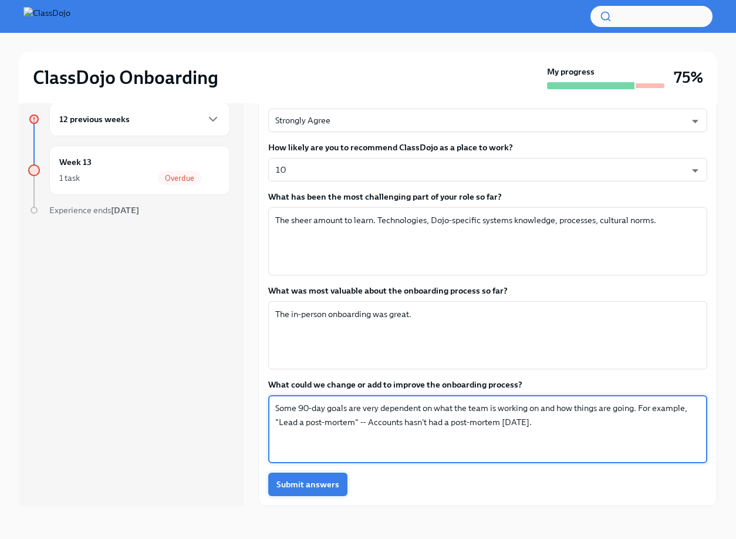
type textarea "Some 90-day goals are very dependent on what the team is working on and how thi…"
click at [313, 489] on span "Submit answers" at bounding box center [307, 484] width 63 height 12
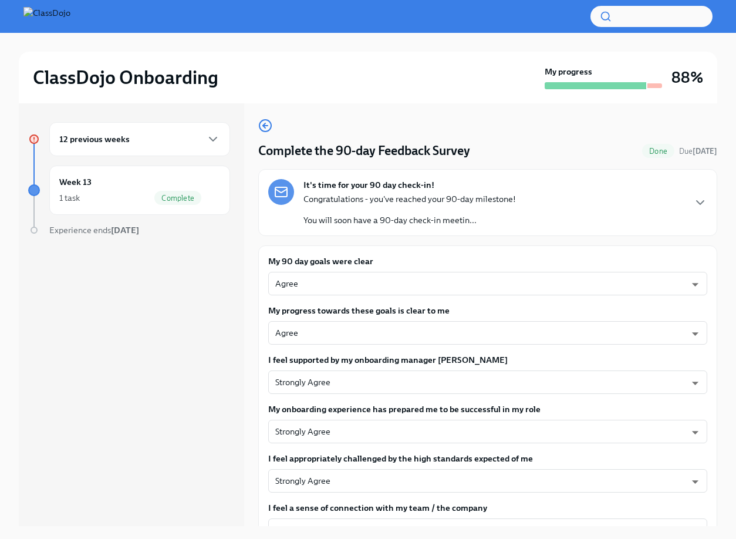
scroll to position [0, 0]
